Goal: Transaction & Acquisition: Purchase product/service

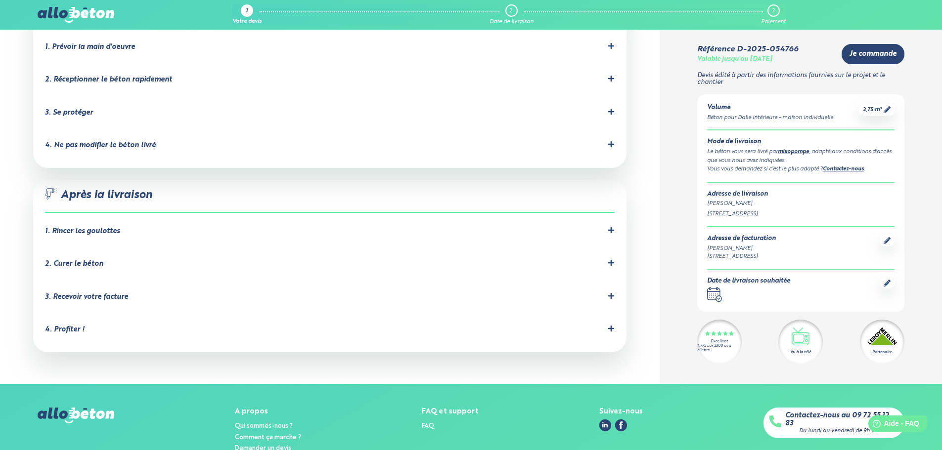
scroll to position [972, 0]
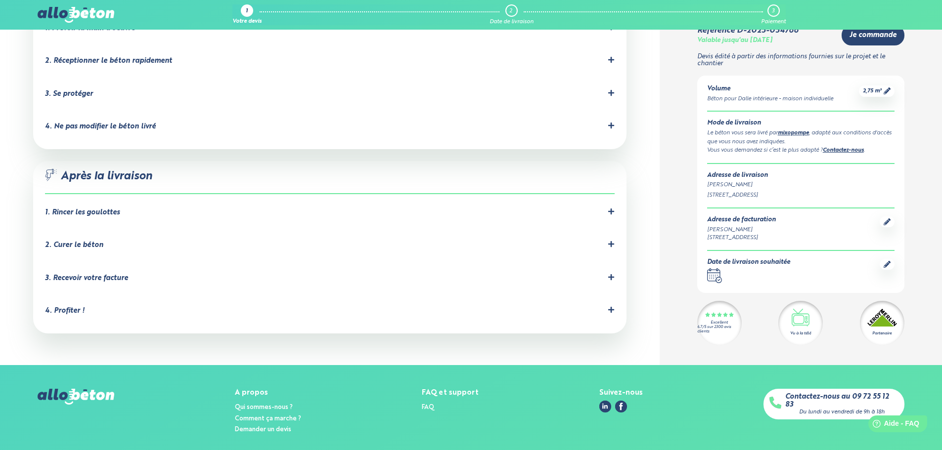
click at [67, 17] on img at bounding box center [76, 15] width 76 height 16
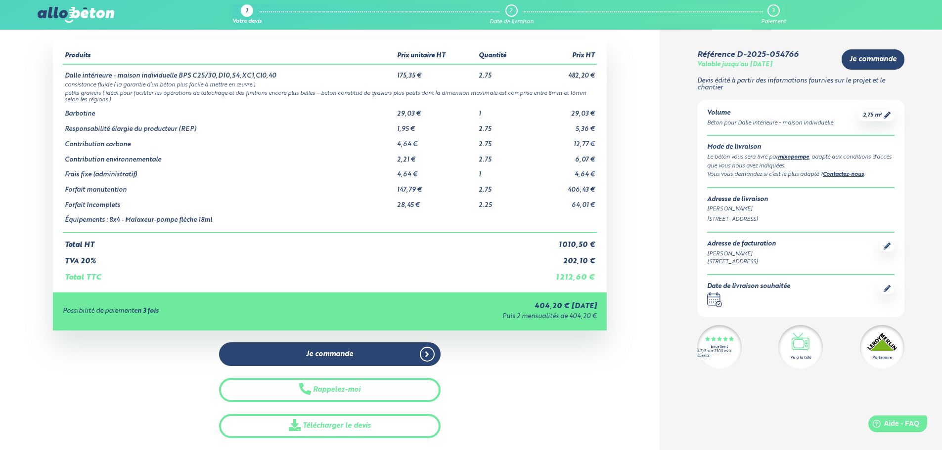
scroll to position [0, 0]
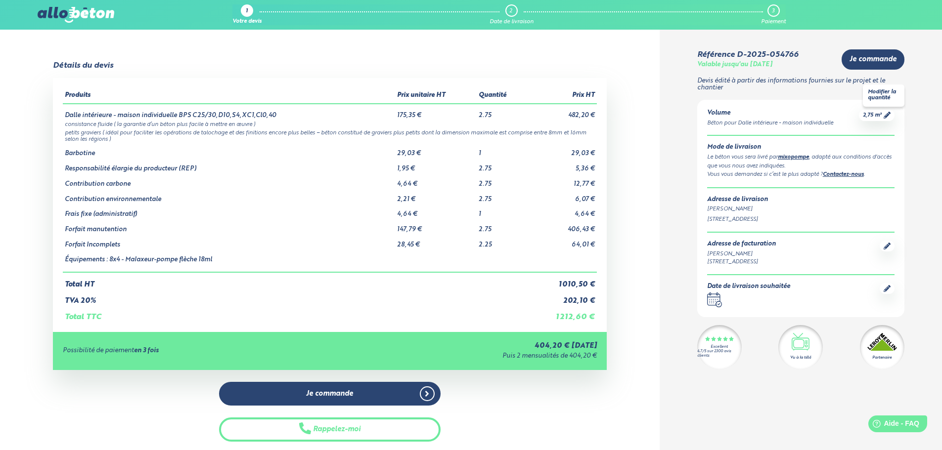
click at [879, 118] on span "2,75 m³" at bounding box center [872, 115] width 19 height 7
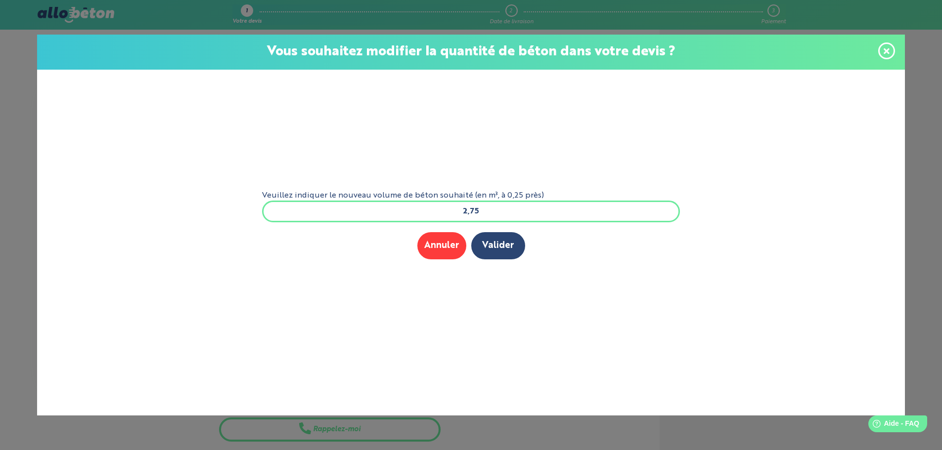
drag, startPoint x: 493, startPoint y: 215, endPoint x: 395, endPoint y: 205, distance: 98.4
click at [395, 205] on input "2,75" at bounding box center [471, 212] width 418 height 22
type input "3.5"
click at [471, 232] on button "Valider" at bounding box center [498, 245] width 54 height 27
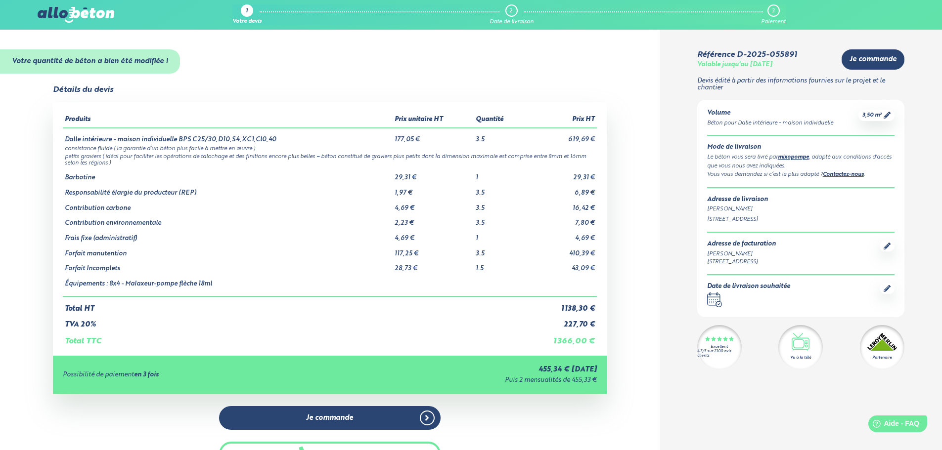
click at [88, 15] on img at bounding box center [76, 15] width 76 height 16
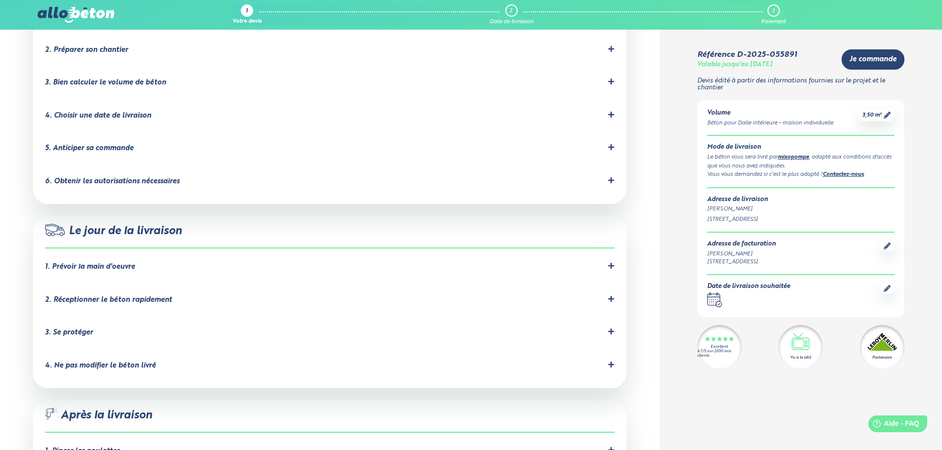
scroll to position [939, 0]
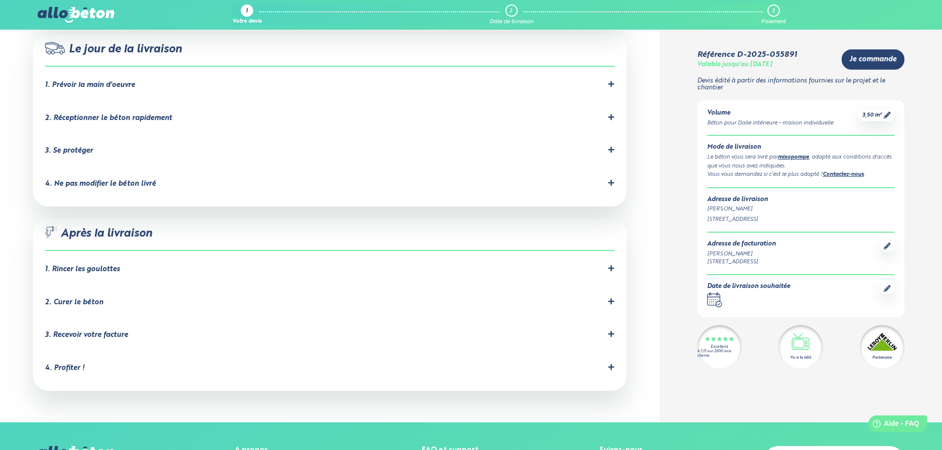
click at [102, 298] on div "2. Curer le béton" at bounding box center [329, 302] width 569 height 9
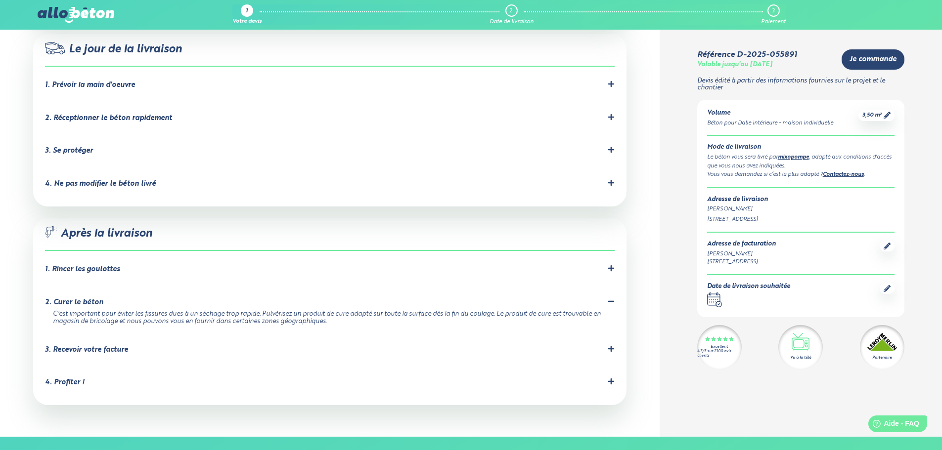
click at [117, 346] on div "3. Recevoir votre facture" at bounding box center [86, 350] width 83 height 8
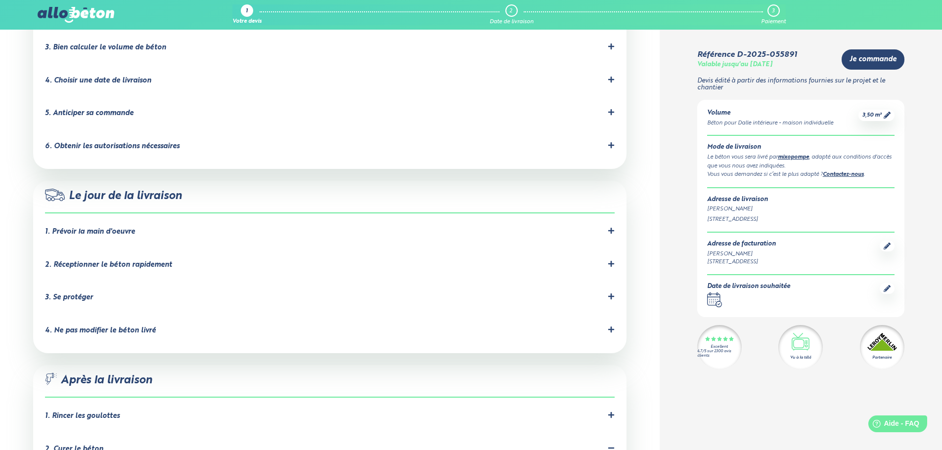
scroll to position [741, 0]
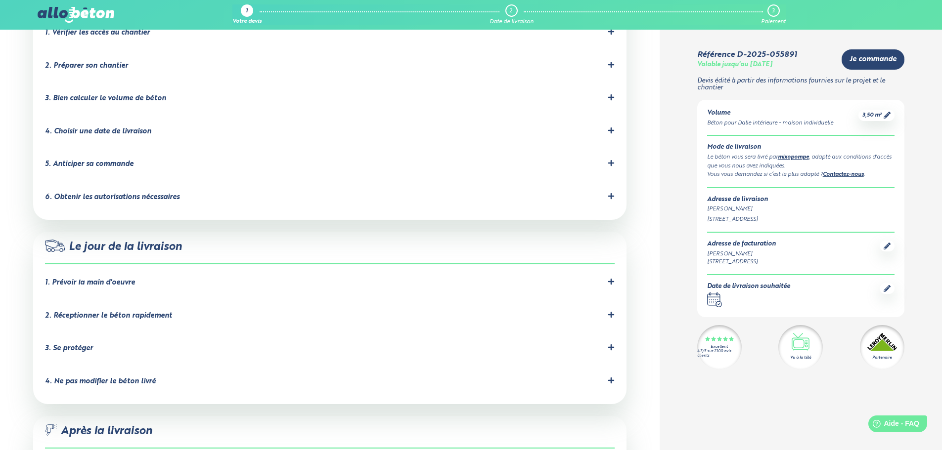
click at [138, 312] on div "2. Réceptionner le béton rapidement" at bounding box center [108, 316] width 127 height 8
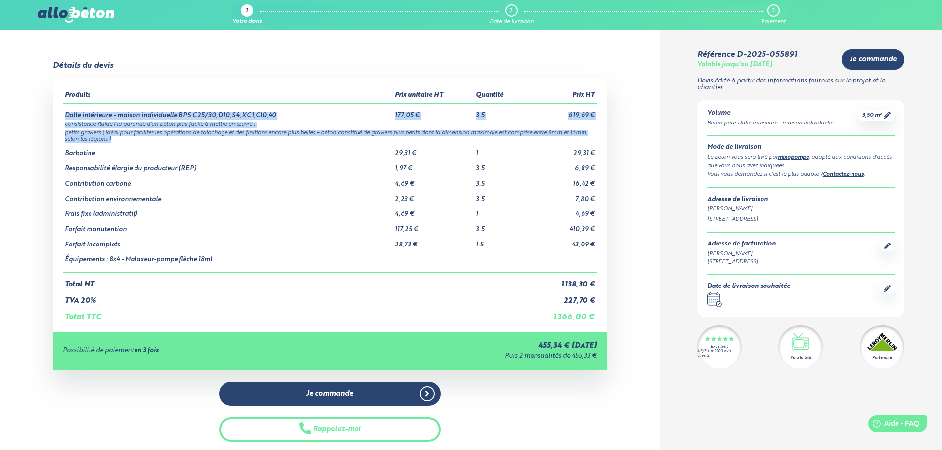
drag, startPoint x: 67, startPoint y: 114, endPoint x: 280, endPoint y: 136, distance: 214.2
click at [280, 136] on tbody "Dalle intérieure - maison individuelle BPS C25/30,D10,S4,XC1,Cl0,40 177,05 € 3.…" at bounding box center [330, 188] width 534 height 169
click at [268, 136] on td "petits graviers ( idéal pour faciliter les opérations de talochage et des finit…" at bounding box center [330, 135] width 534 height 15
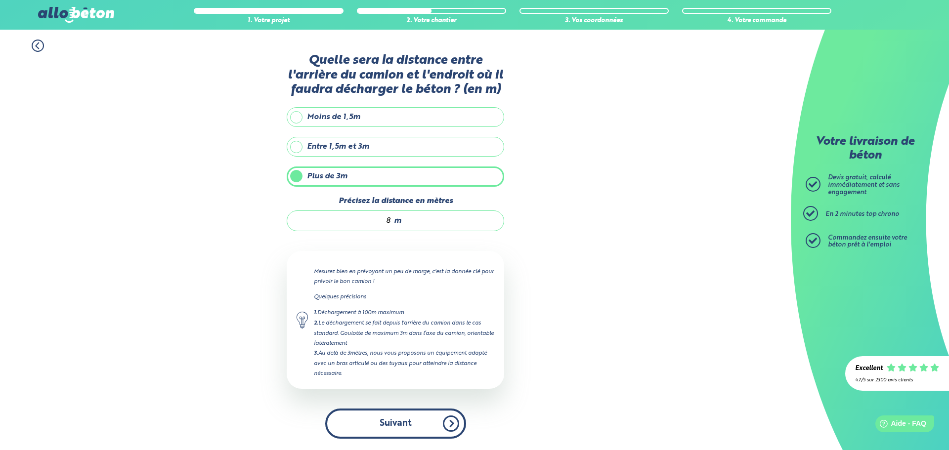
click at [398, 434] on button "Suivant" at bounding box center [395, 424] width 141 height 30
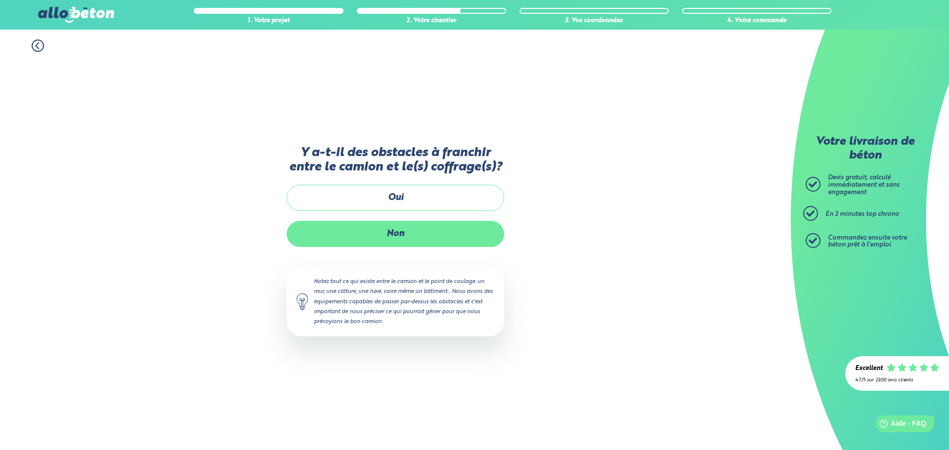
click at [387, 239] on label "Non" at bounding box center [396, 234] width 218 height 26
click at [0, 0] on input "Non" at bounding box center [0, 0] width 0 height 0
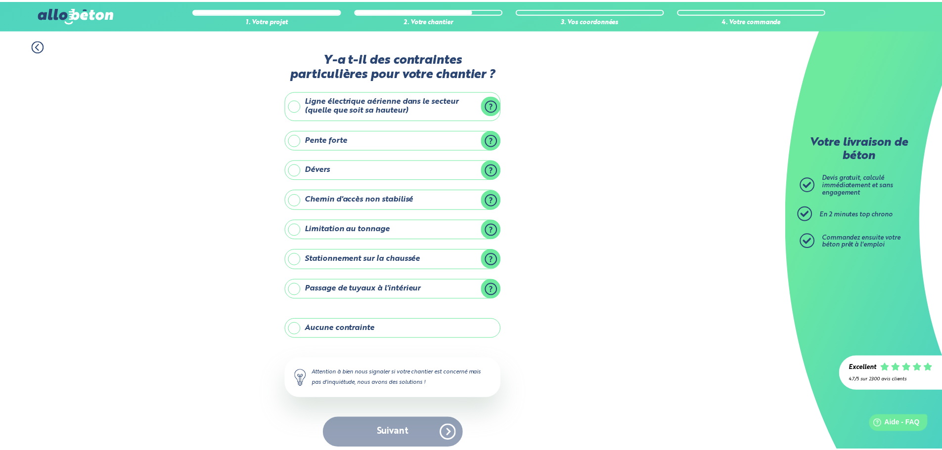
scroll to position [8, 0]
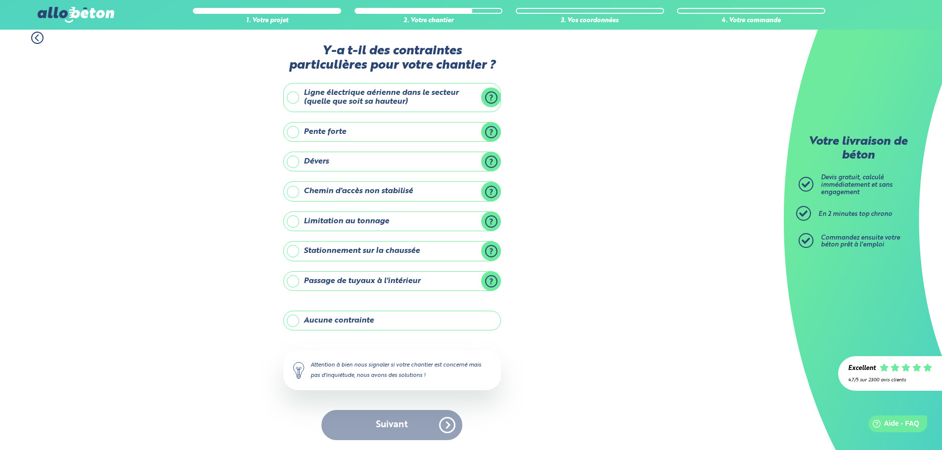
click at [333, 322] on label "Aucune contrainte" at bounding box center [392, 321] width 218 height 20
click at [0, 0] on input "Aucune contrainte" at bounding box center [0, 0] width 0 height 0
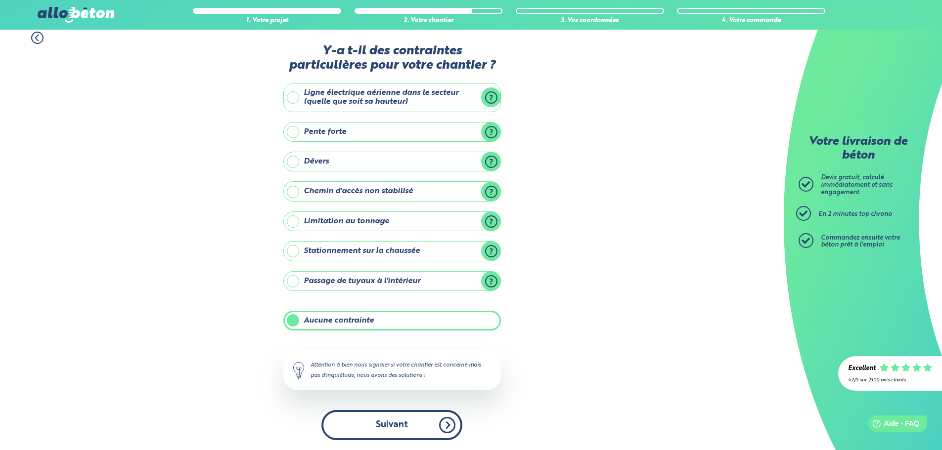
click at [416, 433] on button "Suivant" at bounding box center [391, 425] width 141 height 30
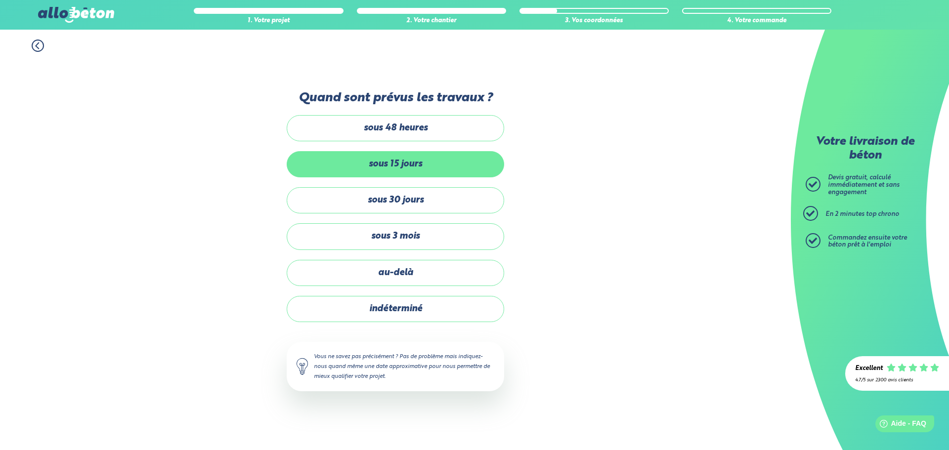
click at [411, 163] on label "sous 15 jours" at bounding box center [396, 164] width 218 height 26
click at [0, 0] on input "sous 15 jours" at bounding box center [0, 0] width 0 height 0
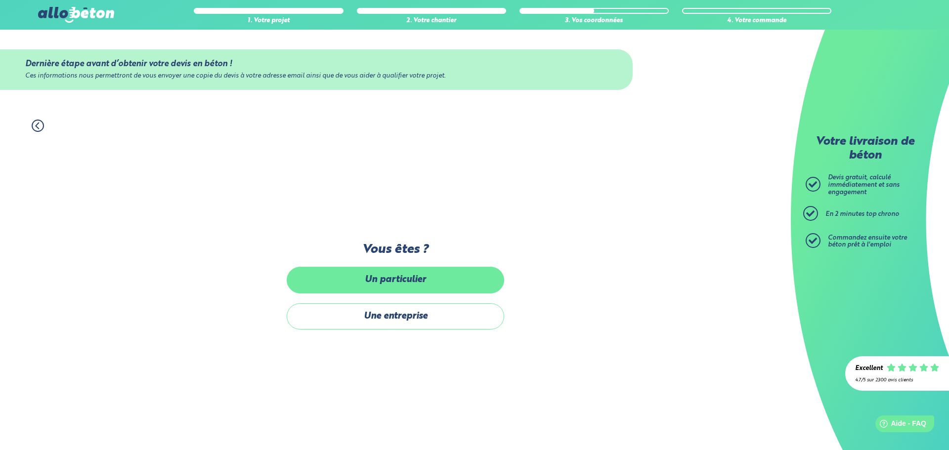
click at [404, 286] on label "Un particulier" at bounding box center [396, 280] width 218 height 26
click at [0, 0] on input "Un particulier" at bounding box center [0, 0] width 0 height 0
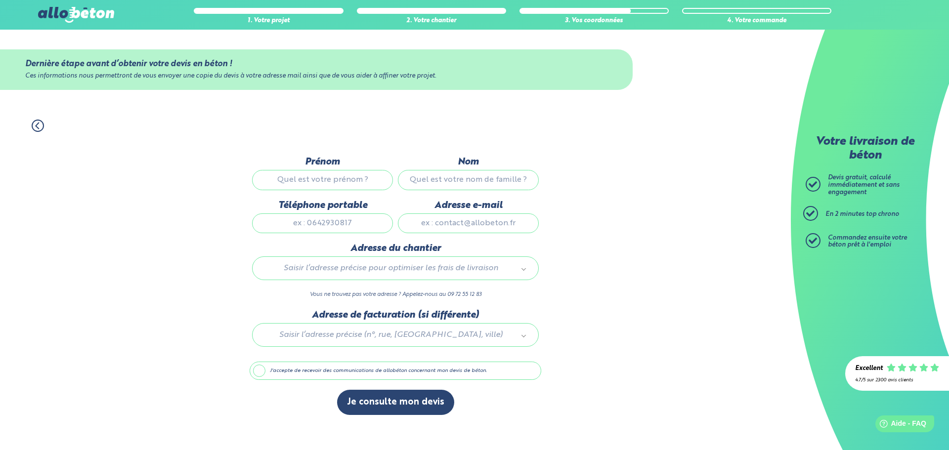
click at [346, 183] on input "Prénom" at bounding box center [322, 180] width 141 height 20
type input "romain"
type input "thomas"
type input "0670359746"
type input "rmnthms@gmail.com"
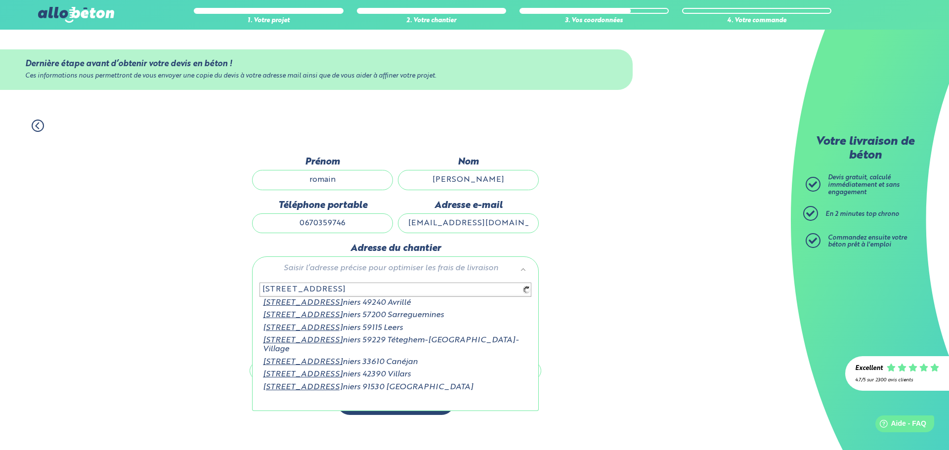
type input "43 allée des chataigniers"
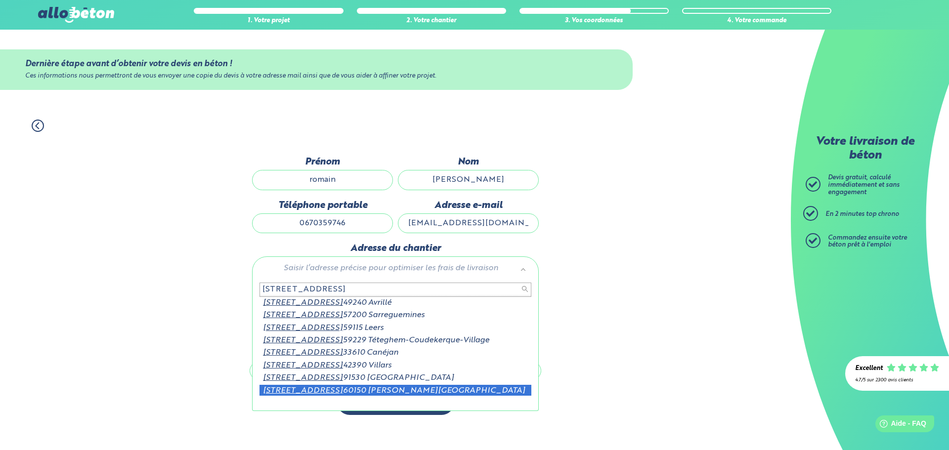
scroll to position [1, 0]
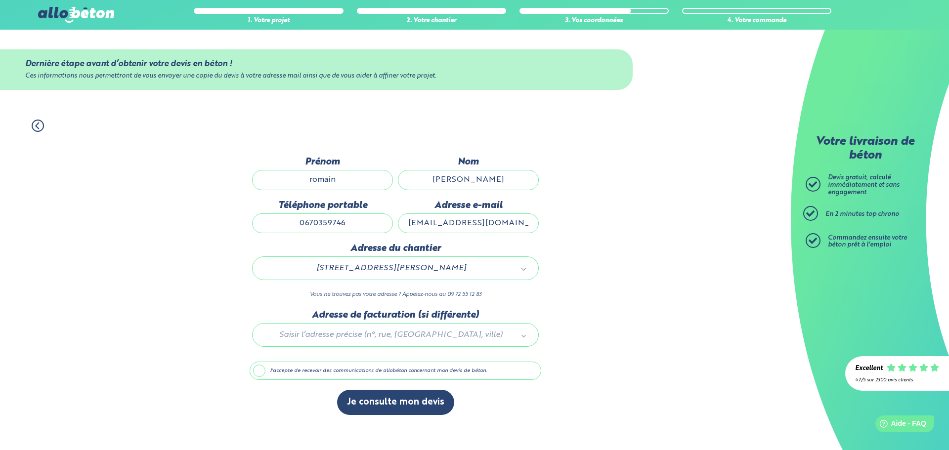
click at [258, 371] on label "J'accepte de recevoir des communications de allobéton concernant mon devis de b…" at bounding box center [396, 371] width 292 height 19
click at [0, 0] on input "J'accepte de recevoir des communications de allobéton concernant mon devis de b…" at bounding box center [0, 0] width 0 height 0
click at [258, 371] on label "J'accepte de recevoir des communications de allobéton concernant mon devis de b…" at bounding box center [396, 371] width 292 height 19
click at [0, 0] on input "J'accepte de recevoir des communications de allobéton concernant mon devis de b…" at bounding box center [0, 0] width 0 height 0
click at [256, 375] on label "J'accepte de recevoir des communications de allobéton concernant mon devis de b…" at bounding box center [396, 371] width 292 height 19
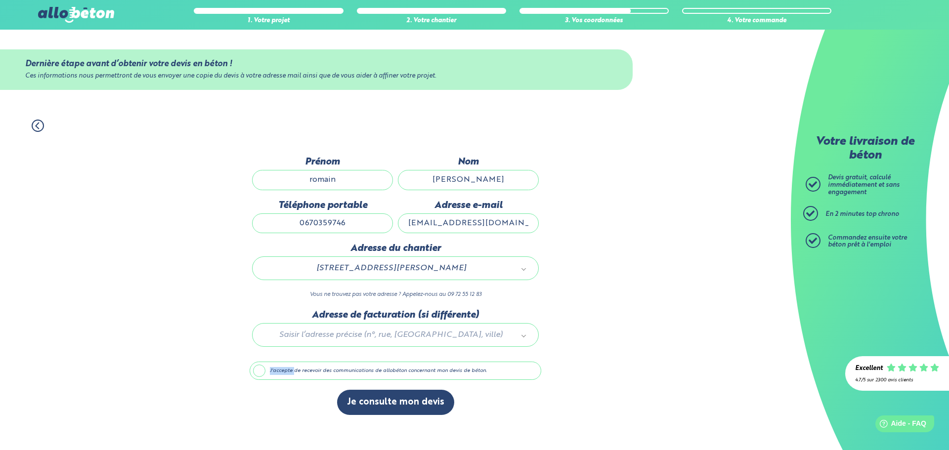
click at [0, 0] on input "J'accepte de recevoir des communications de allobéton concernant mon devis de b…" at bounding box center [0, 0] width 0 height 0
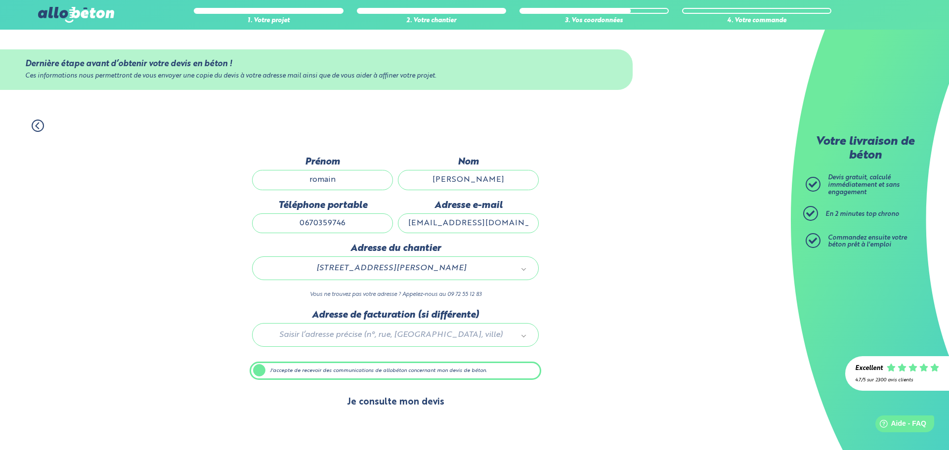
click at [386, 400] on button "Je consulte mon devis" at bounding box center [395, 402] width 117 height 25
